Goal: Navigation & Orientation: Find specific page/section

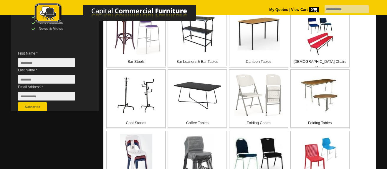
scroll to position [102, 0]
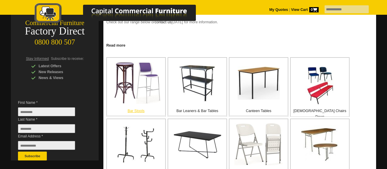
click at [159, 78] on img at bounding box center [136, 83] width 49 height 42
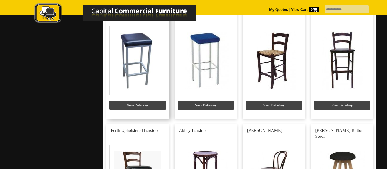
scroll to position [620, 0]
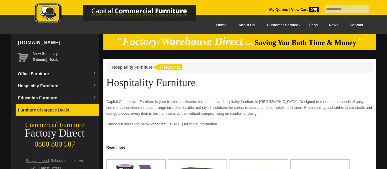
click at [74, 109] on link "Furniture Clearance Deals" at bounding box center [57, 110] width 83 height 12
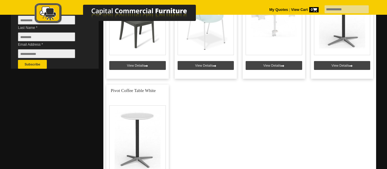
scroll to position [194, 0]
